Goal: Information Seeking & Learning: Learn about a topic

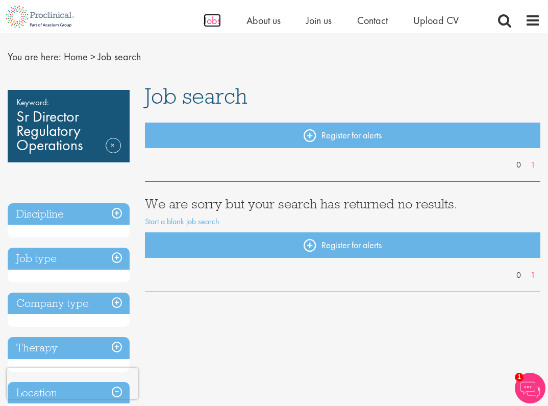
click at [206, 26] on span "Jobs" at bounding box center [212, 20] width 17 height 13
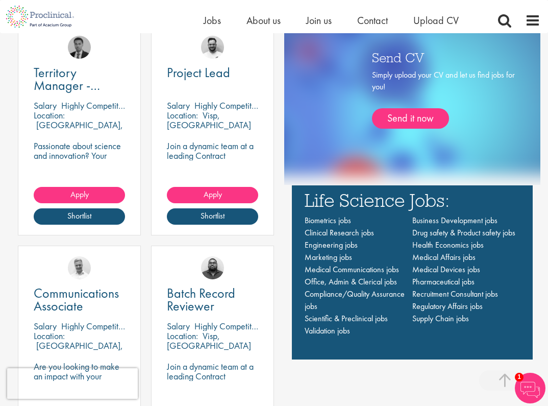
scroll to position [778, 0]
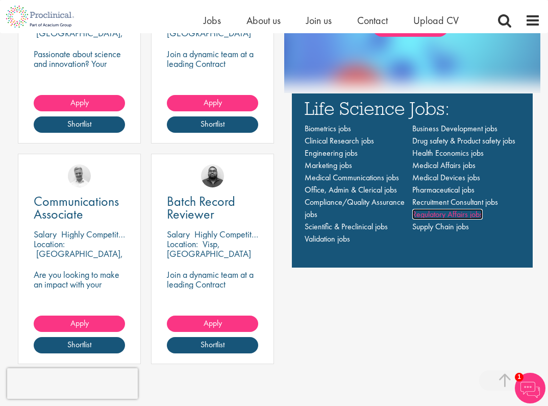
click at [429, 215] on span "Regulatory Affairs jobs" at bounding box center [448, 214] width 70 height 11
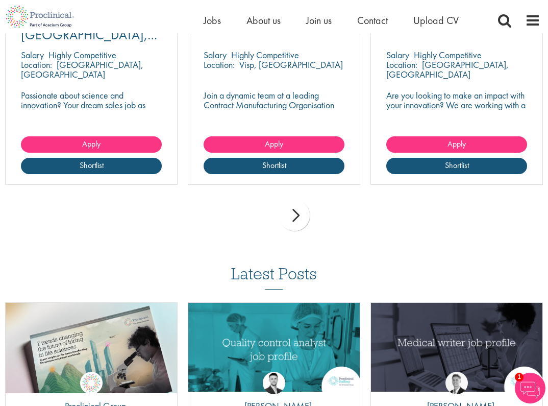
scroll to position [346, 0]
click at [295, 211] on div "next" at bounding box center [294, 215] width 31 height 31
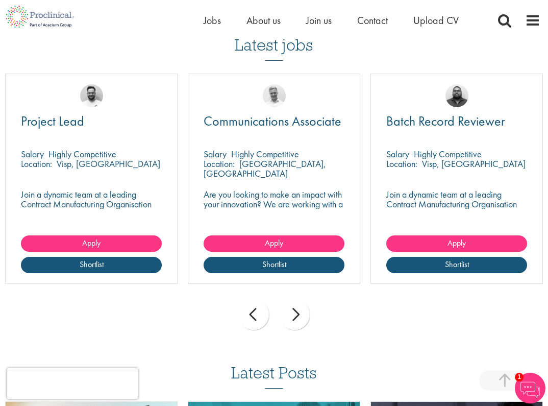
scroll to position [243, 0]
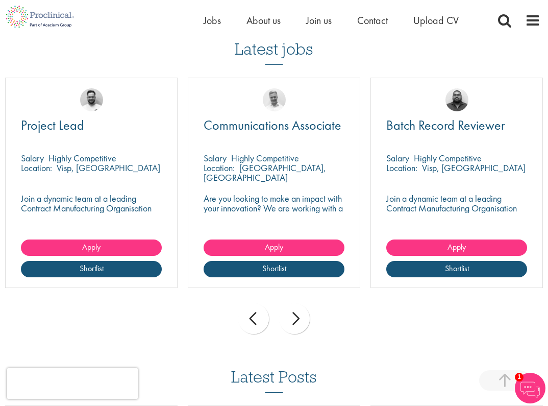
click at [296, 321] on div "next" at bounding box center [294, 318] width 31 height 31
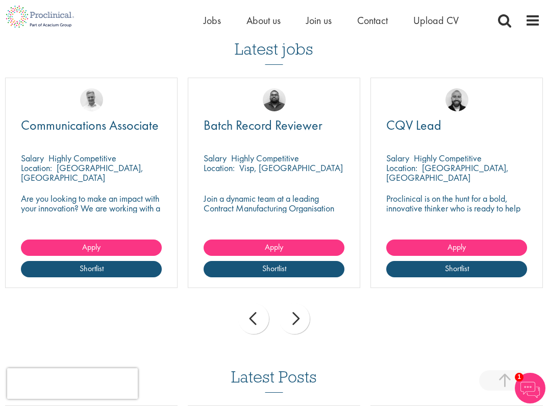
click at [296, 321] on div "next" at bounding box center [294, 318] width 31 height 31
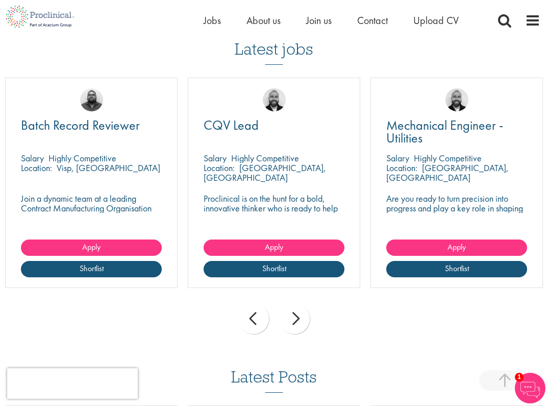
click at [296, 321] on div "next" at bounding box center [294, 318] width 31 height 31
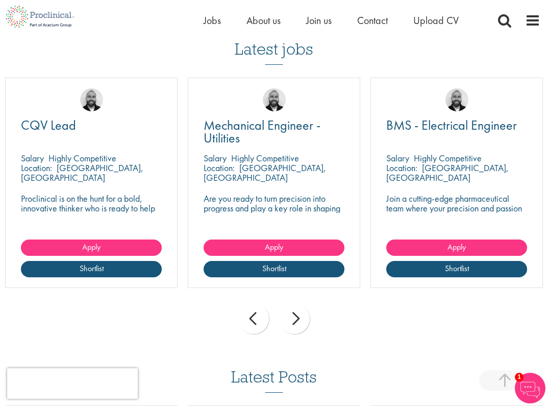
click at [296, 321] on div "next" at bounding box center [294, 318] width 31 height 31
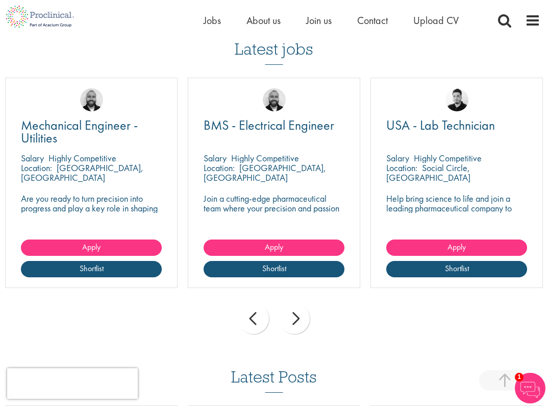
click at [296, 321] on div "next" at bounding box center [294, 318] width 31 height 31
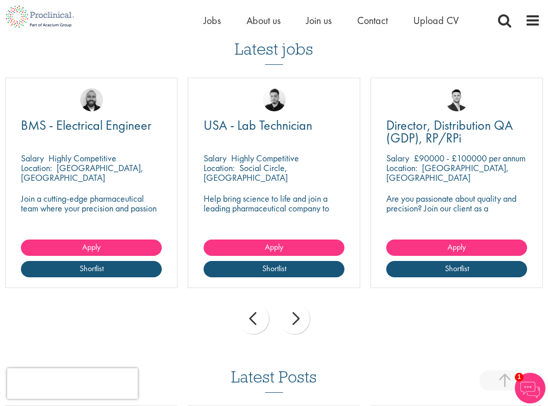
click at [296, 321] on div "next" at bounding box center [294, 318] width 31 height 31
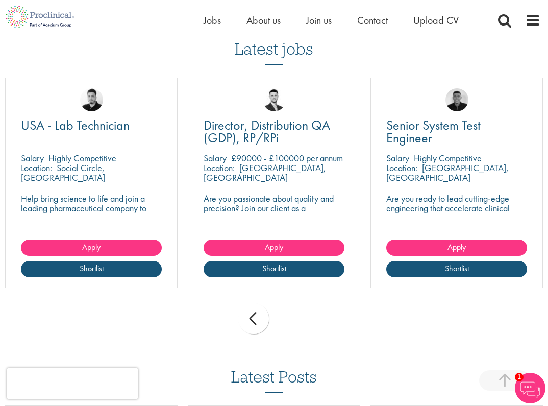
click at [296, 321] on div "prev next" at bounding box center [274, 320] width 548 height 44
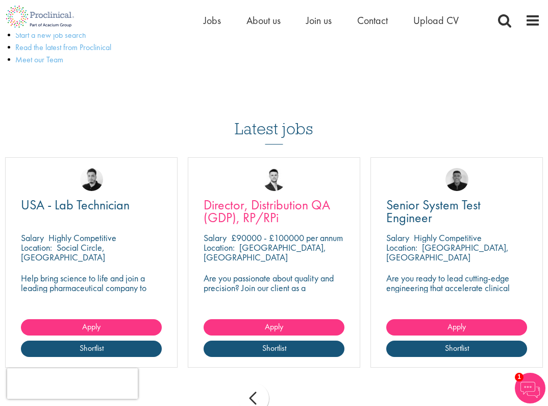
scroll to position [53, 0]
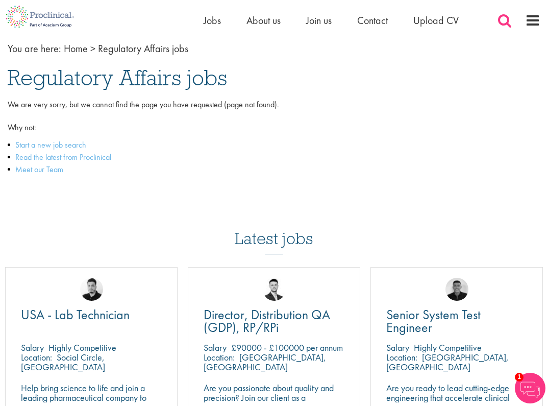
click at [505, 22] on span at bounding box center [504, 20] width 15 height 15
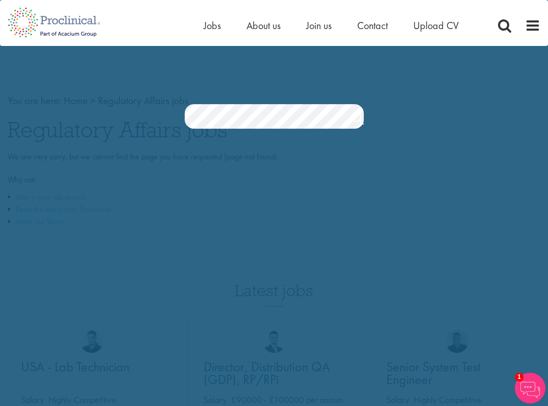
scroll to position [0, 0]
click at [353, 120] on link "Search" at bounding box center [357, 120] width 13 height 20
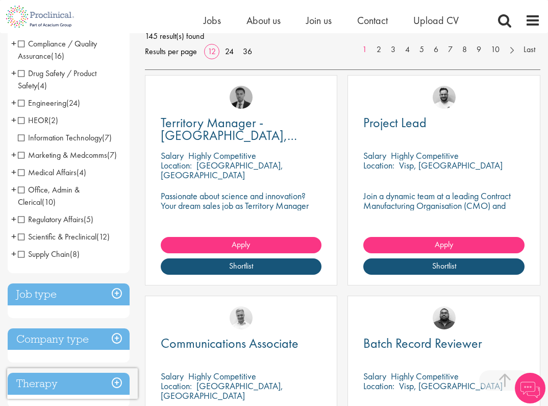
scroll to position [156, 0]
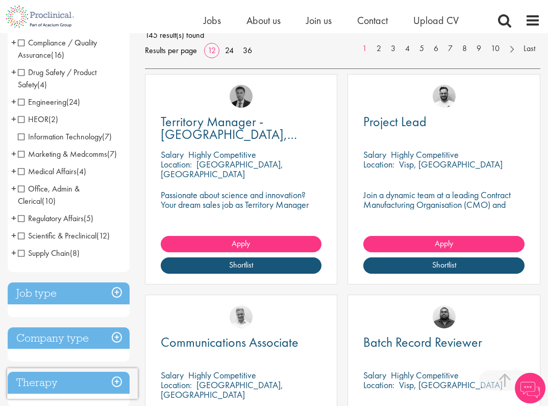
click at [22, 218] on span "Regulatory Affairs" at bounding box center [51, 218] width 66 height 11
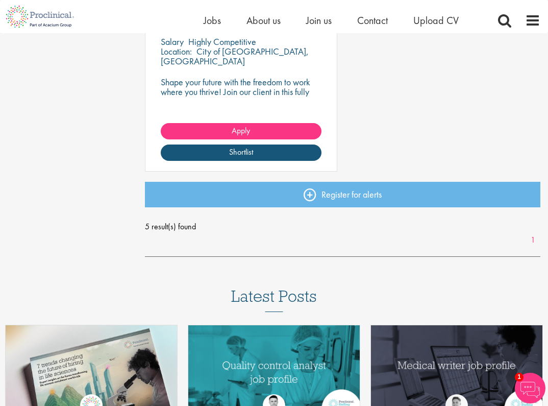
scroll to position [707, 0]
